Goal: Transaction & Acquisition: Purchase product/service

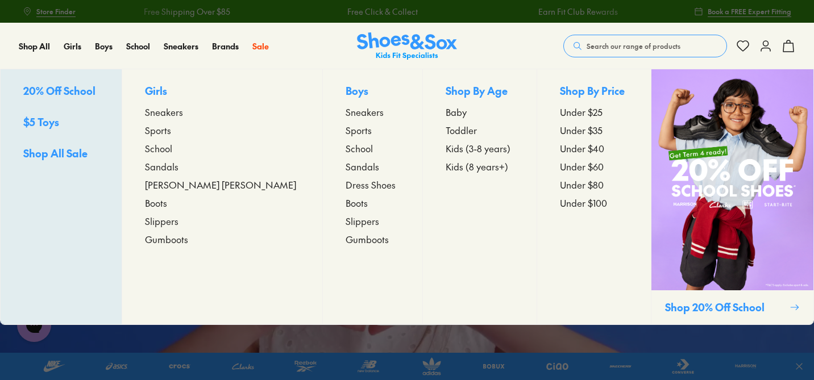
click at [183, 113] on span "Sneakers" at bounding box center [164, 112] width 38 height 14
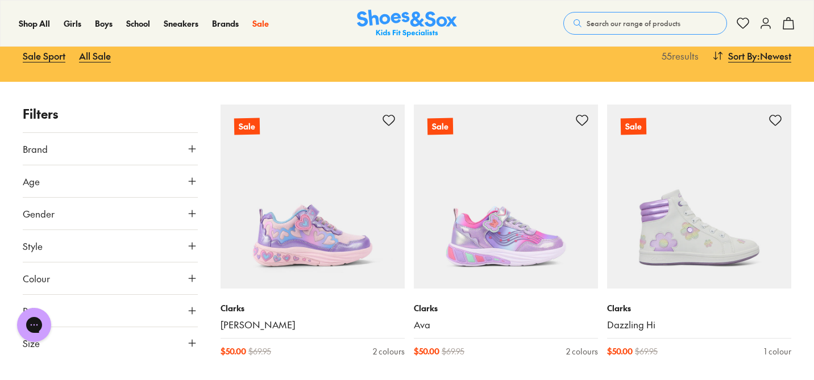
click at [189, 153] on icon at bounding box center [191, 148] width 11 height 11
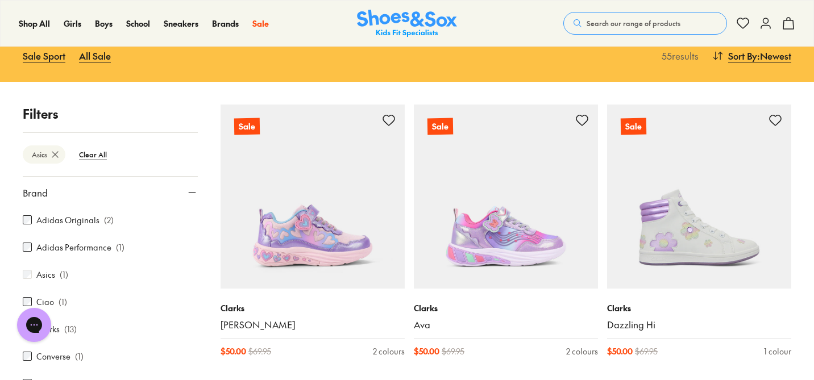
scroll to position [150, 0]
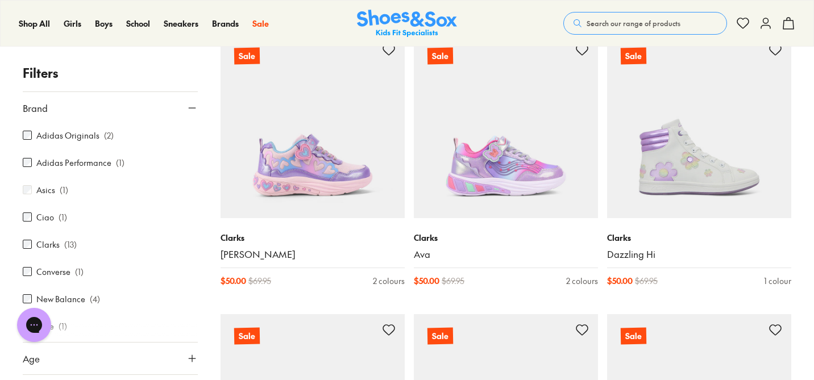
scroll to position [13, 0]
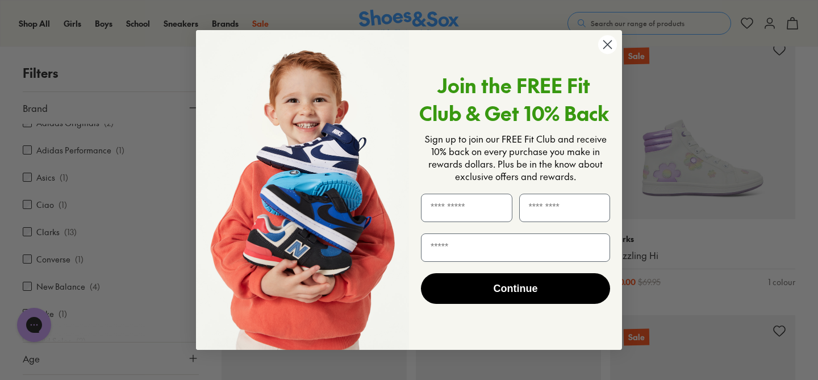
click at [606, 42] on circle "Close dialog" at bounding box center [607, 44] width 19 height 19
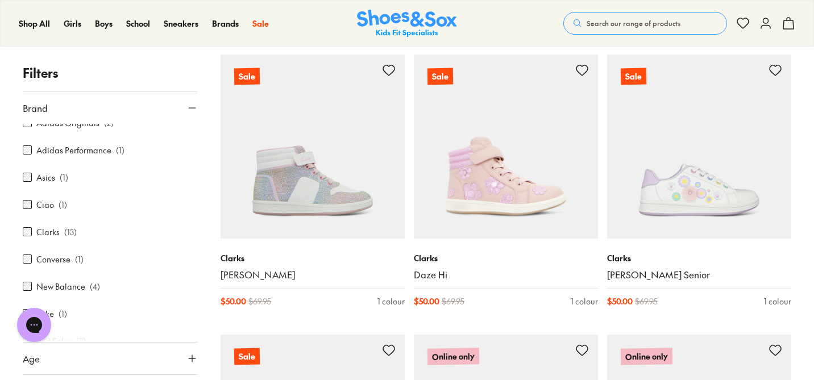
scroll to position [1275, 0]
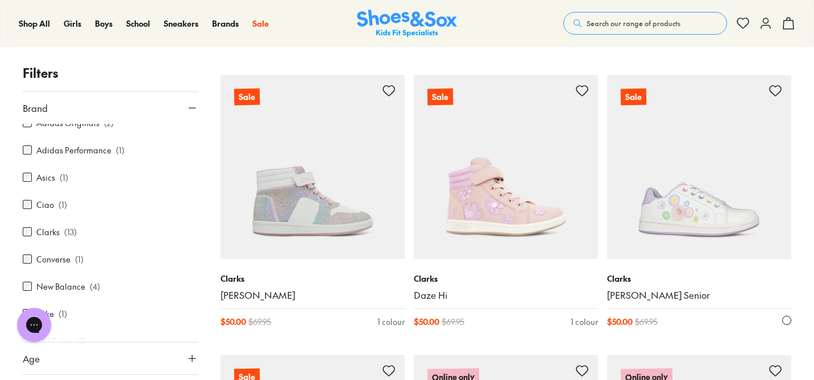
click at [705, 227] on img at bounding box center [699, 167] width 184 height 184
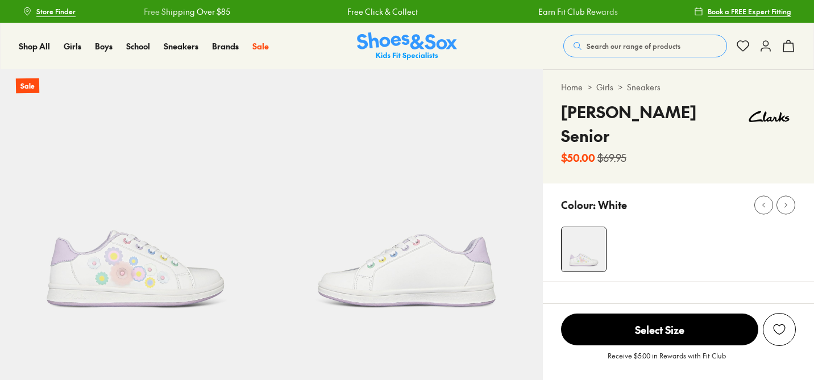
select select "*"
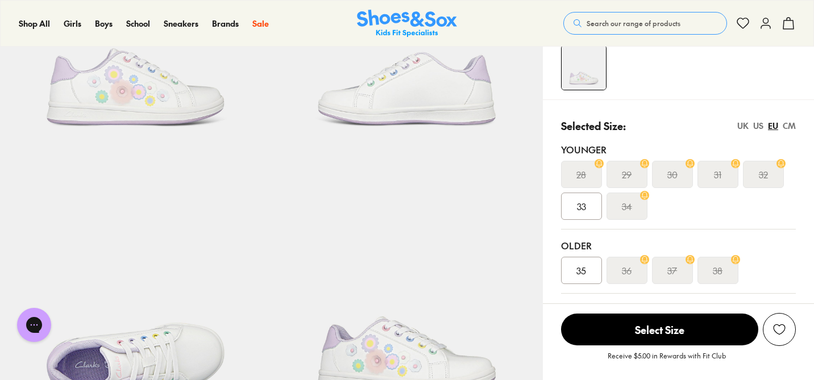
scroll to position [186, 0]
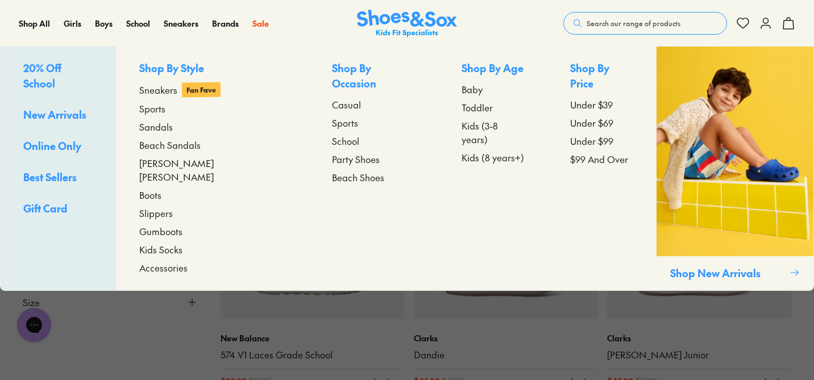
click at [177, 91] on span "Sneakers" at bounding box center [158, 90] width 38 height 14
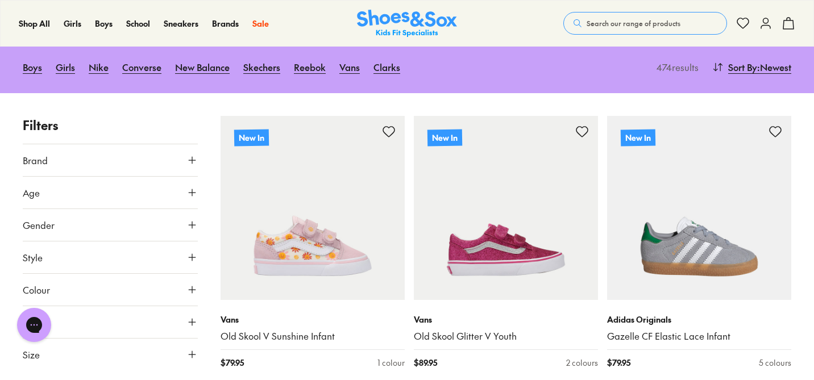
scroll to position [157, 0]
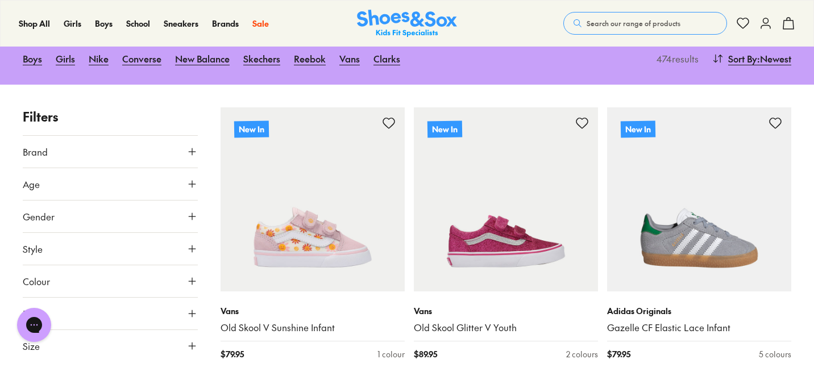
click at [141, 157] on button "Brand" at bounding box center [110, 152] width 175 height 32
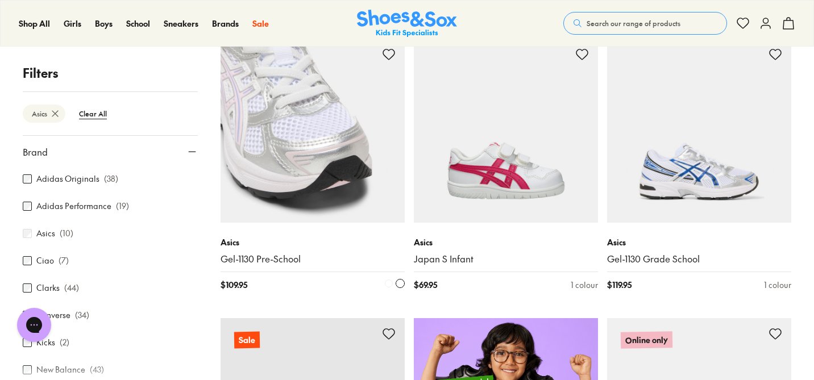
scroll to position [423, 0]
